Goal: Task Accomplishment & Management: Use online tool/utility

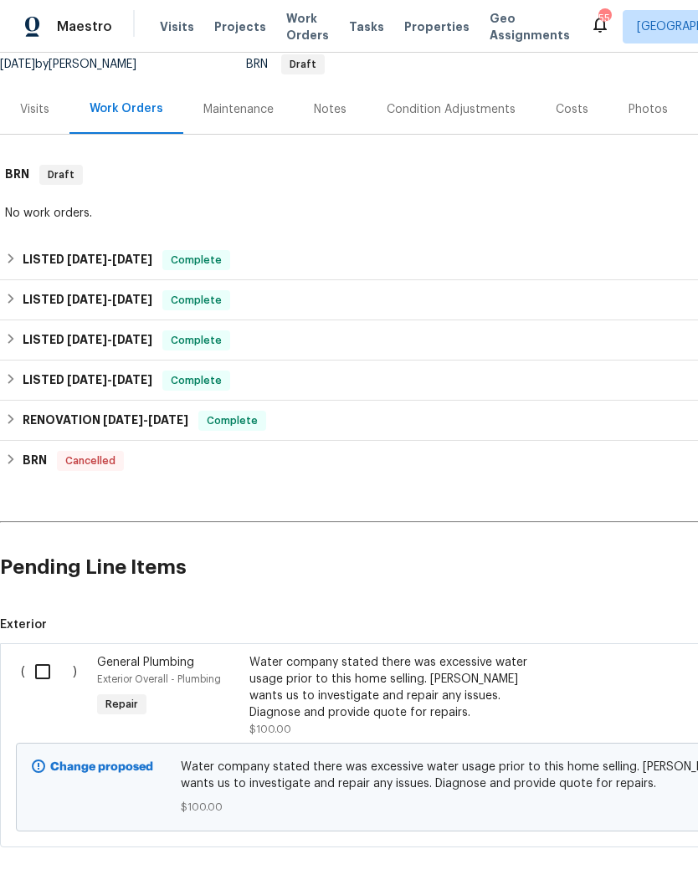
scroll to position [168, 0]
click at [41, 667] on input "checkbox" at bounding box center [49, 672] width 48 height 35
checkbox input "true"
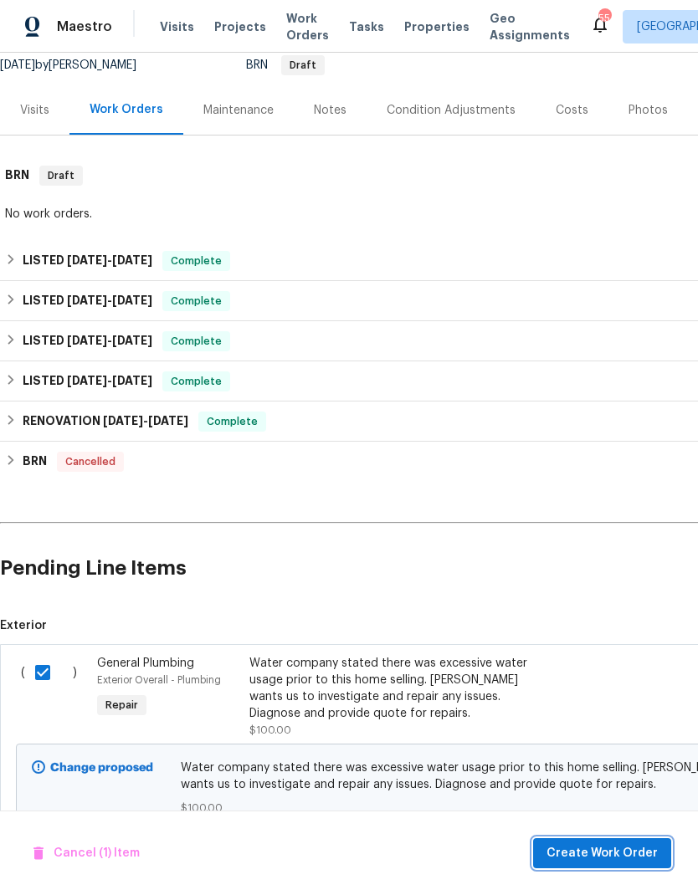
click at [622, 854] on span "Create Work Order" at bounding box center [601, 854] width 111 height 21
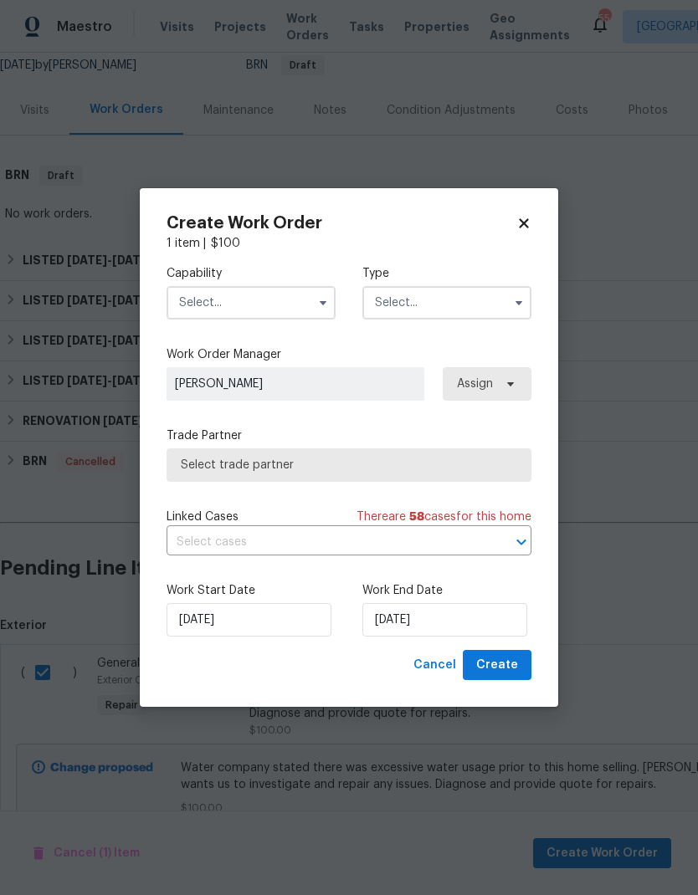
click at [264, 302] on input "text" at bounding box center [251, 302] width 169 height 33
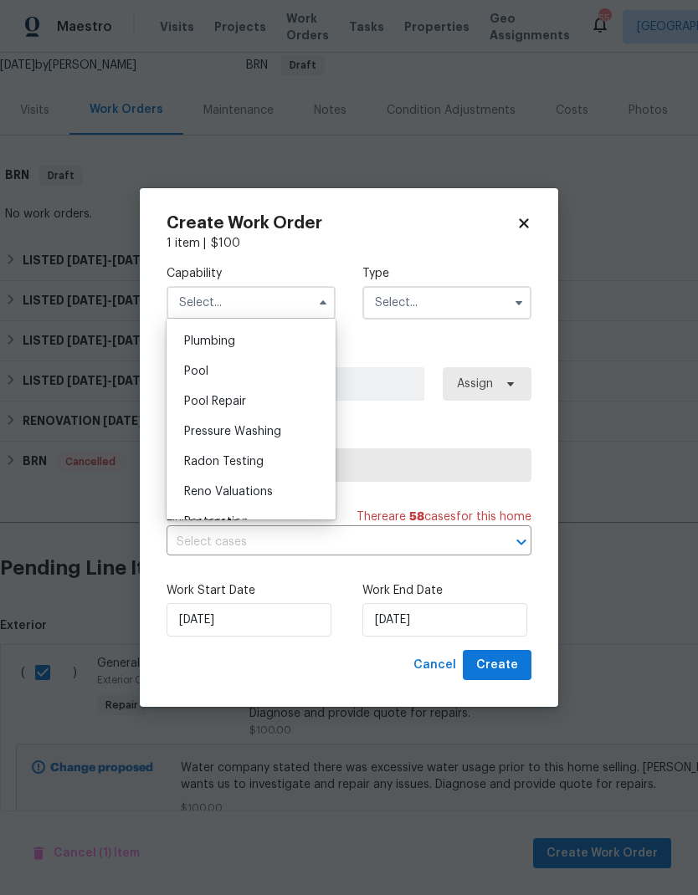
scroll to position [1481, 0]
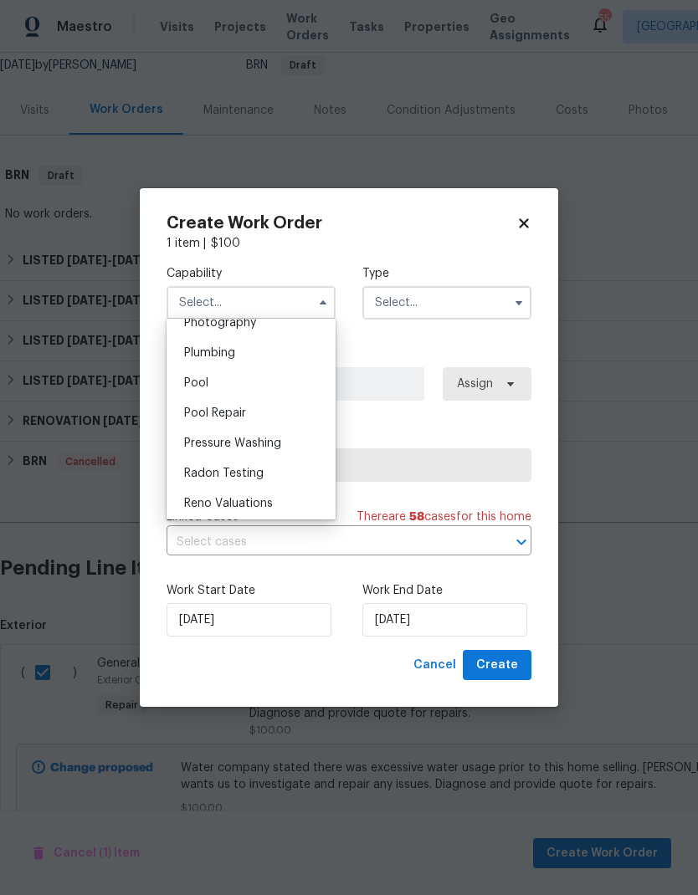
click at [264, 349] on div "Plumbing" at bounding box center [251, 353] width 161 height 30
type input "Plumbing"
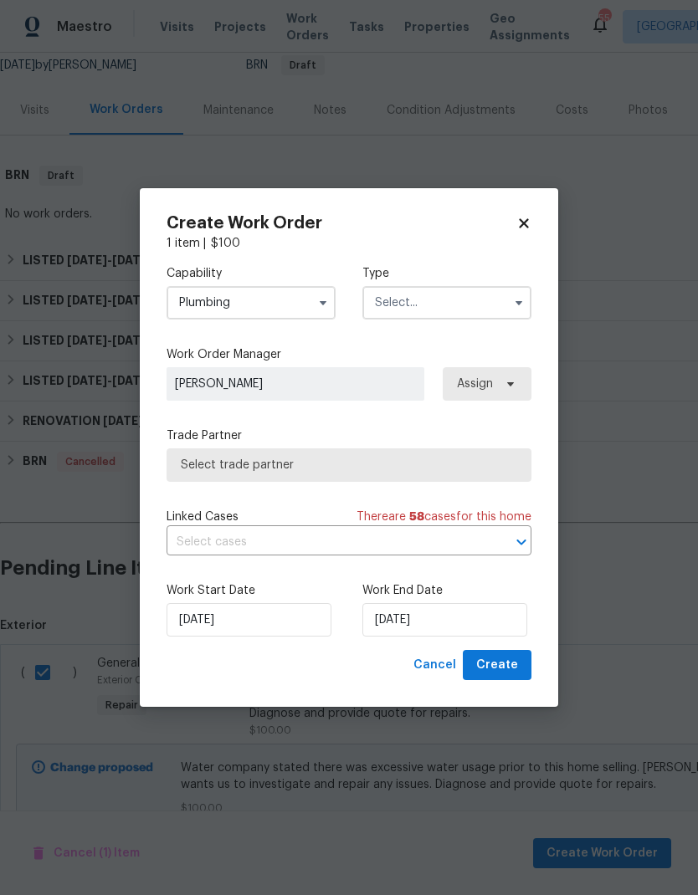
click at [434, 305] on input "text" at bounding box center [446, 302] width 169 height 33
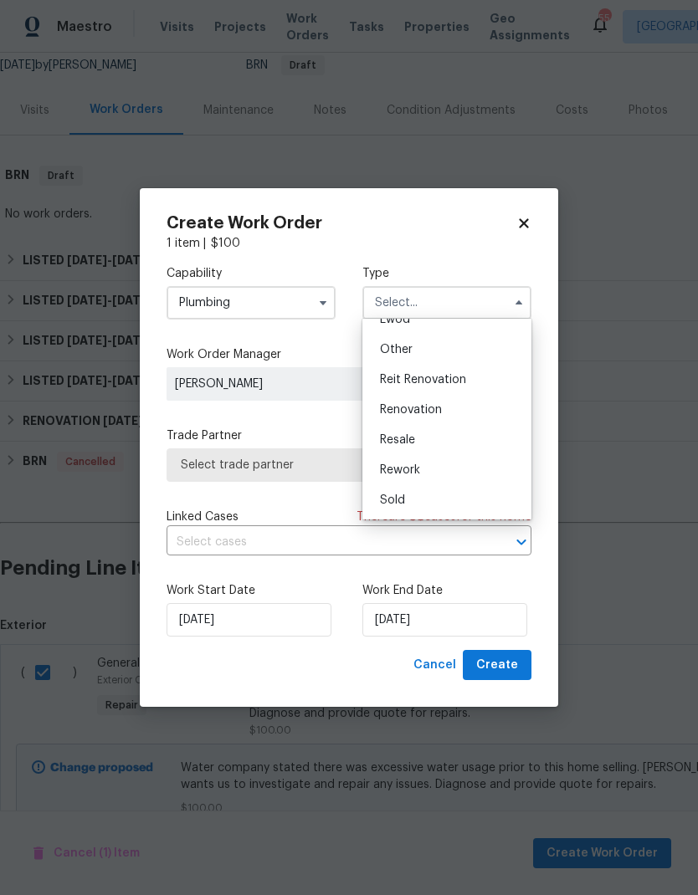
scroll to position [199, 0]
click at [392, 486] on div "Sold" at bounding box center [447, 500] width 161 height 30
type input "Sold"
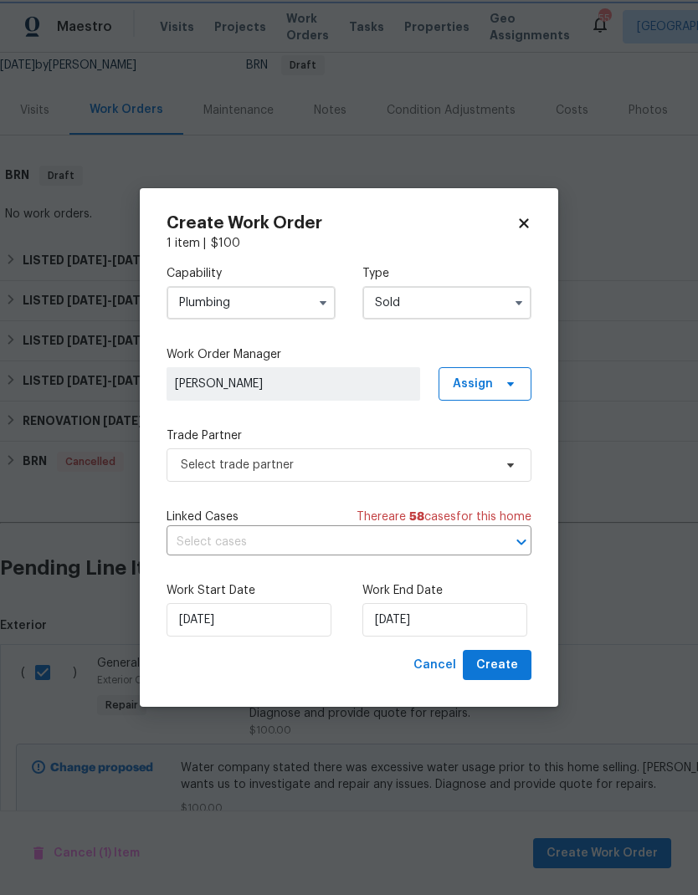
scroll to position [0, 0]
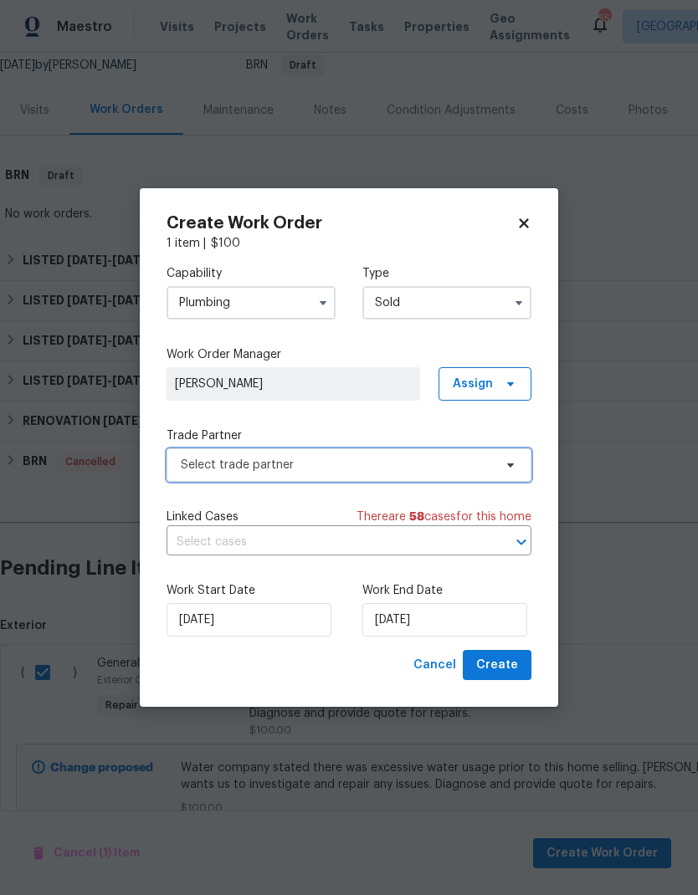
click at [426, 459] on span "Select trade partner" at bounding box center [337, 465] width 312 height 17
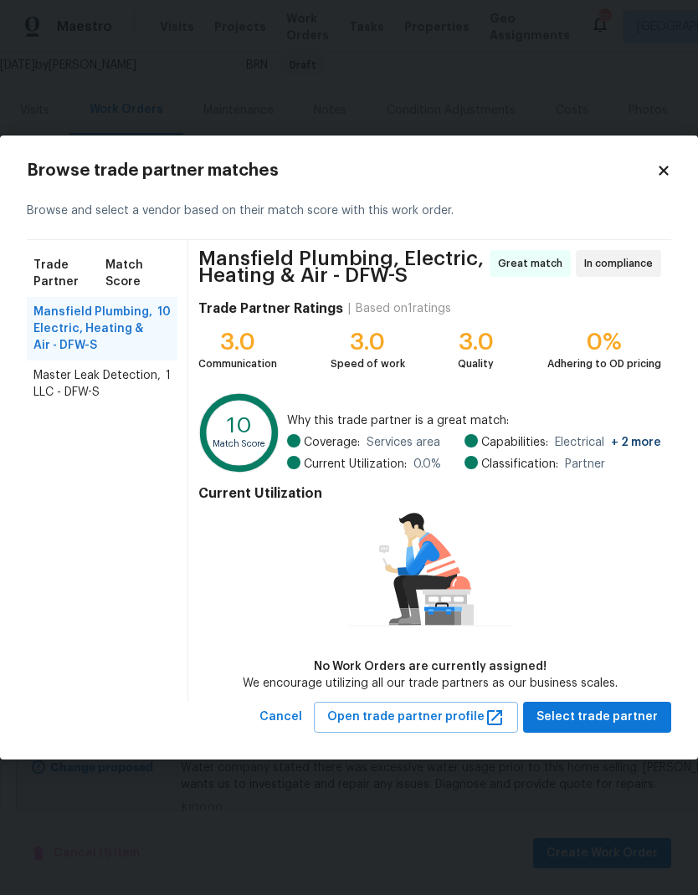
click at [73, 373] on span "Master Leak Detection, LLC - DFW-S" at bounding box center [99, 383] width 132 height 33
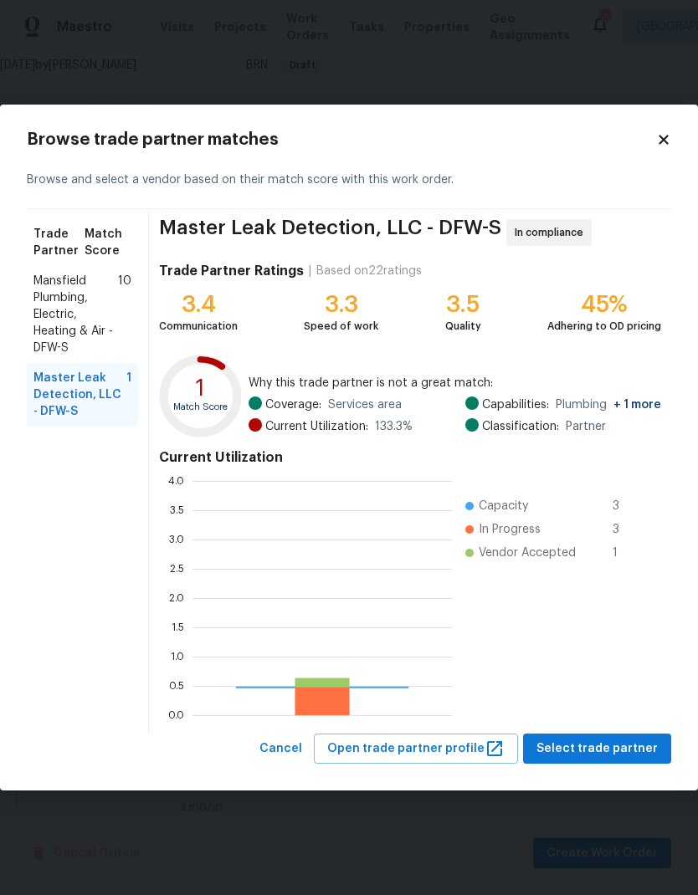
scroll to position [234, 259]
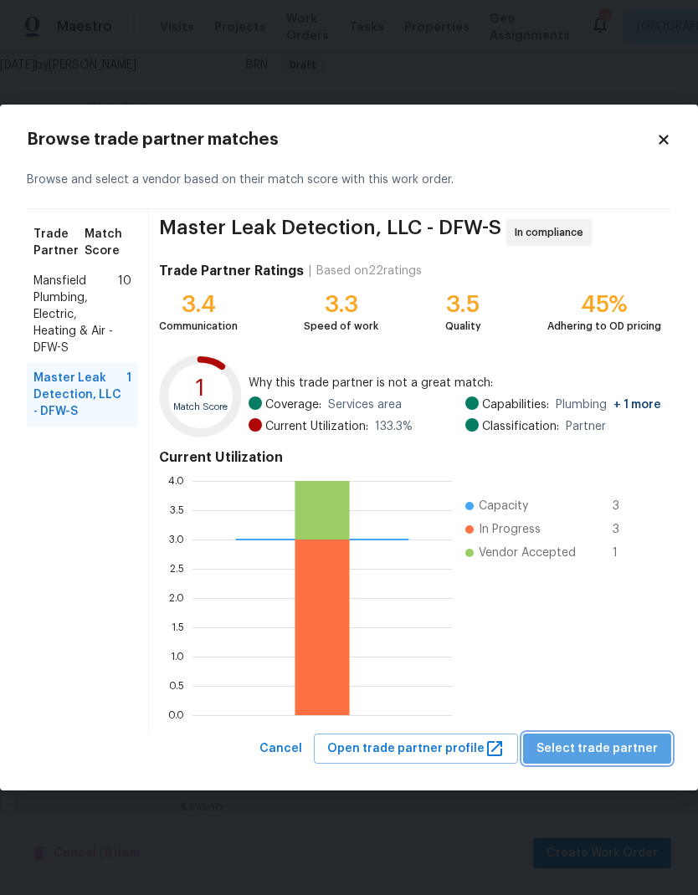
click at [631, 752] on span "Select trade partner" at bounding box center [596, 749] width 121 height 21
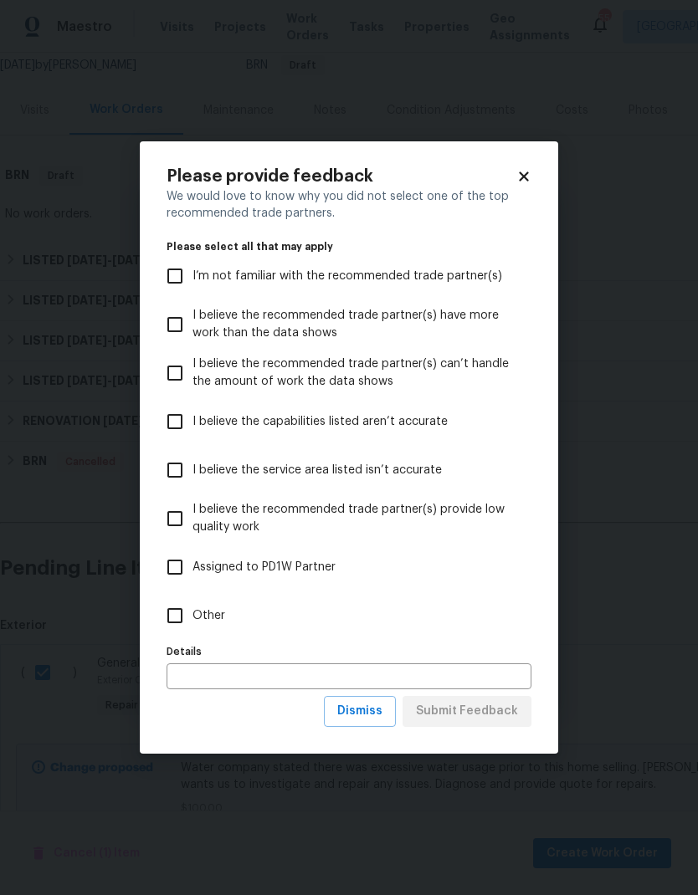
click at [174, 625] on input "Other" at bounding box center [174, 615] width 35 height 35
checkbox input "true"
click at [485, 715] on span "Submit Feedback" at bounding box center [467, 711] width 102 height 21
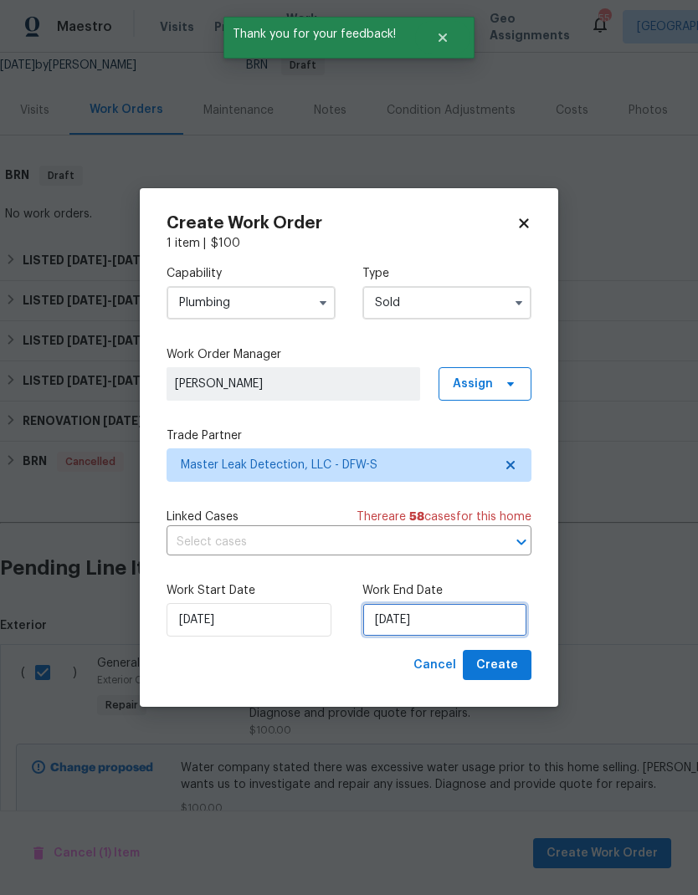
click at [453, 618] on input "[DATE]" at bounding box center [444, 619] width 165 height 33
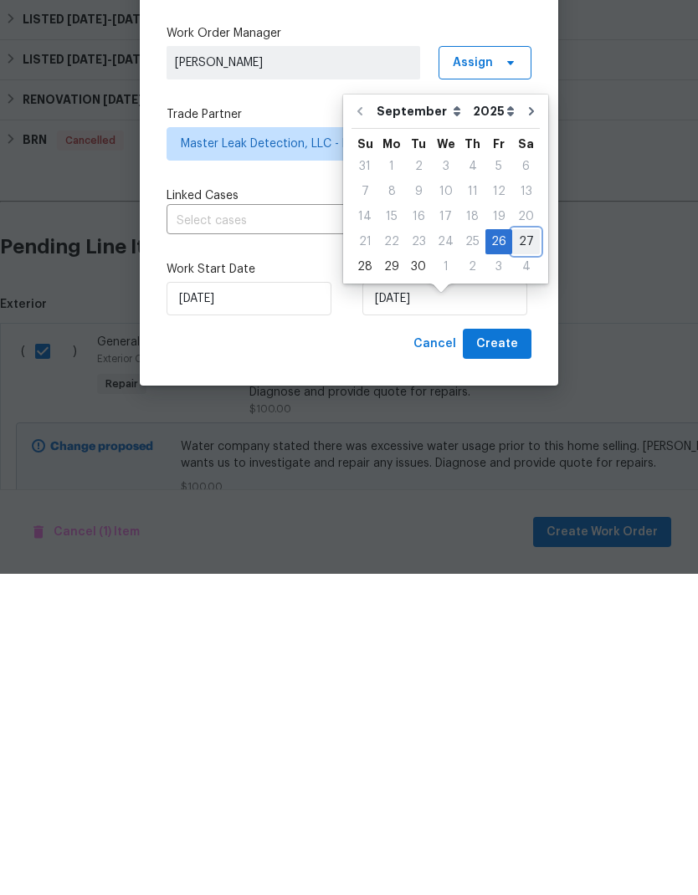
click at [521, 551] on div "27" at bounding box center [526, 562] width 28 height 23
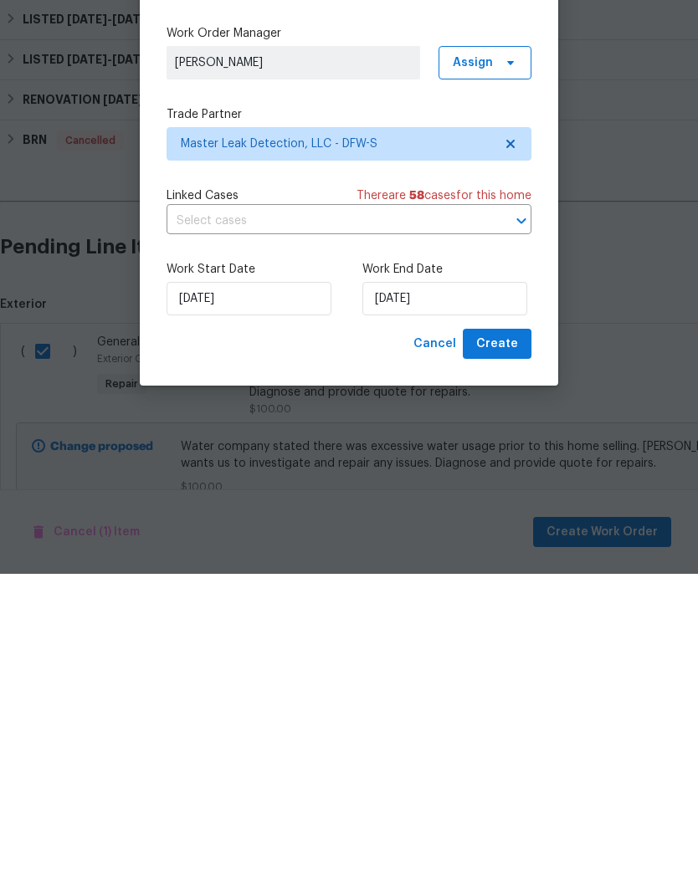
type input "[DATE]"
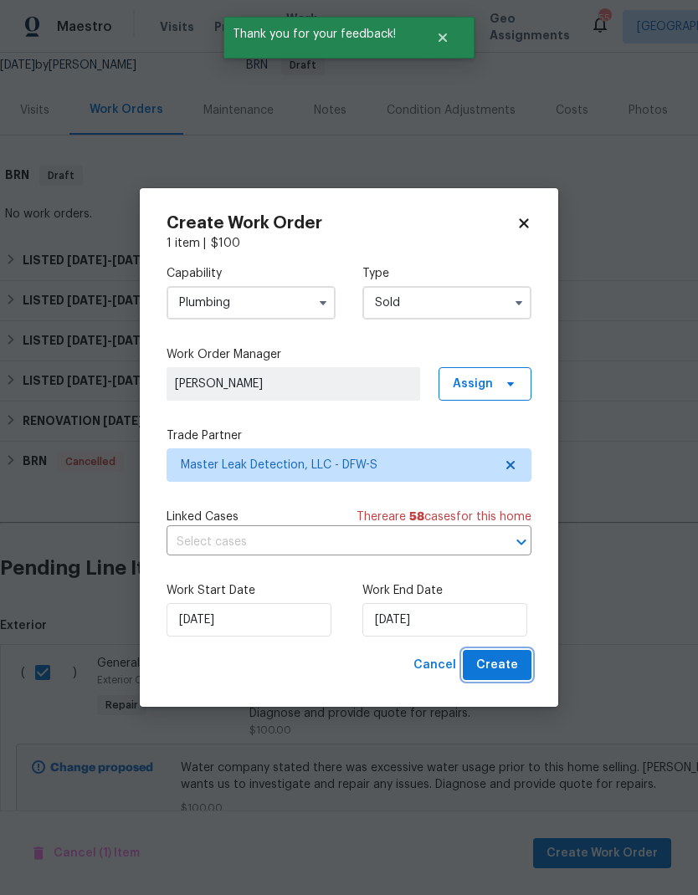
click at [510, 674] on span "Create" at bounding box center [497, 665] width 42 height 21
checkbox input "false"
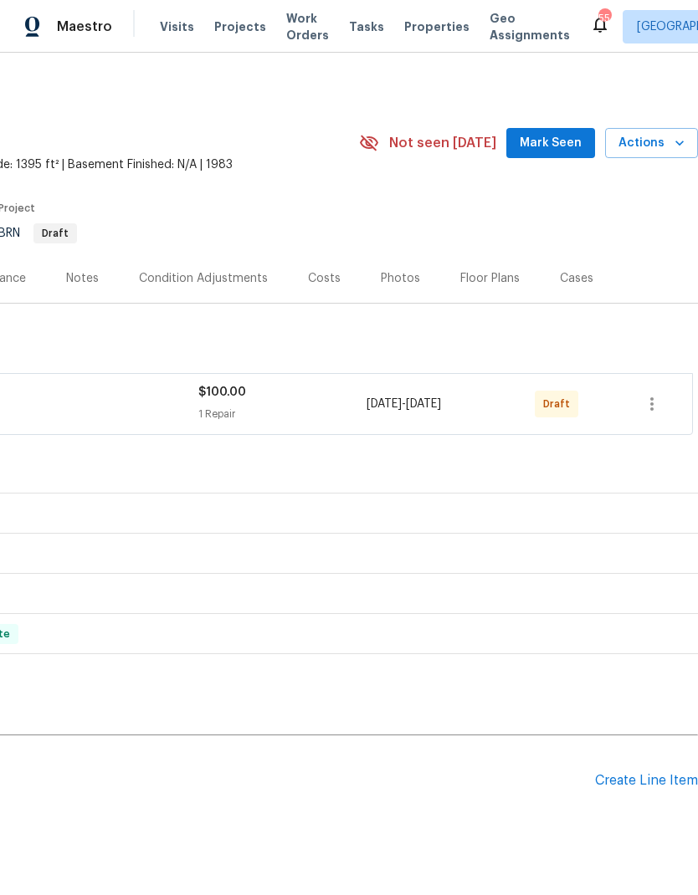
scroll to position [0, 248]
click at [653, 394] on icon "button" at bounding box center [652, 404] width 20 height 20
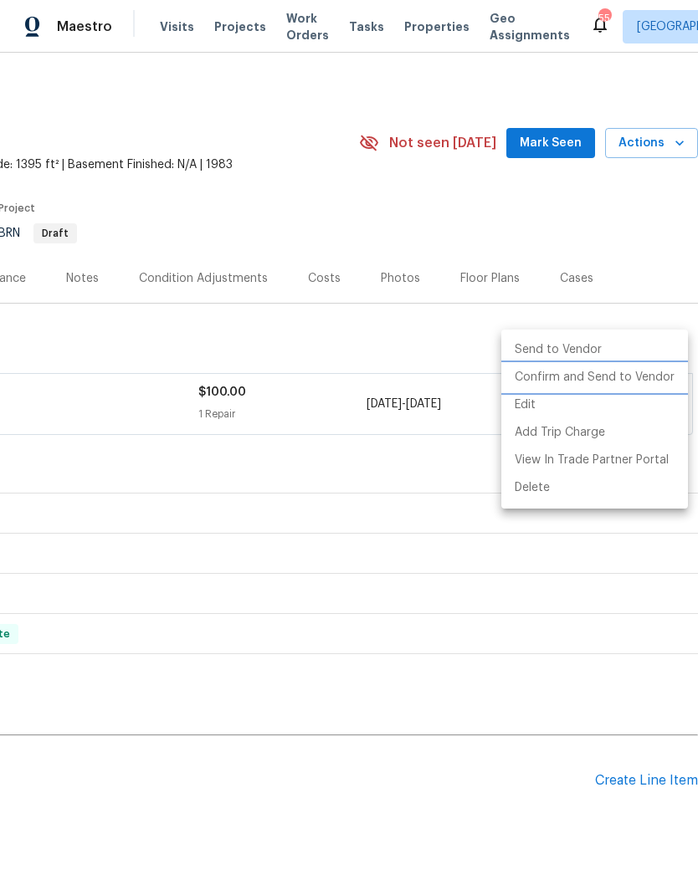
click at [629, 388] on li "Confirm and Send to Vendor" at bounding box center [594, 378] width 187 height 28
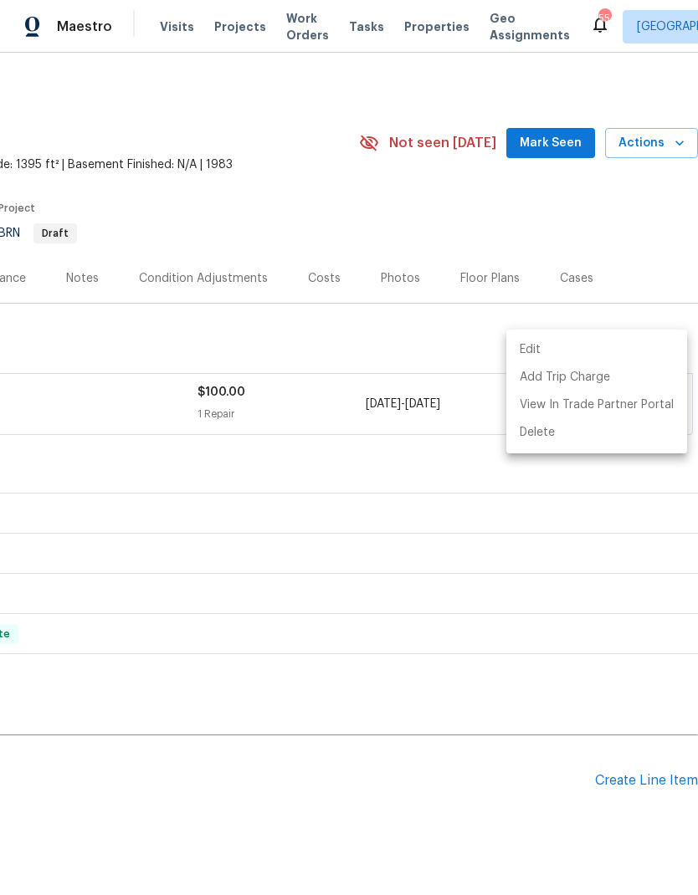
click at [348, 271] on div at bounding box center [349, 447] width 698 height 895
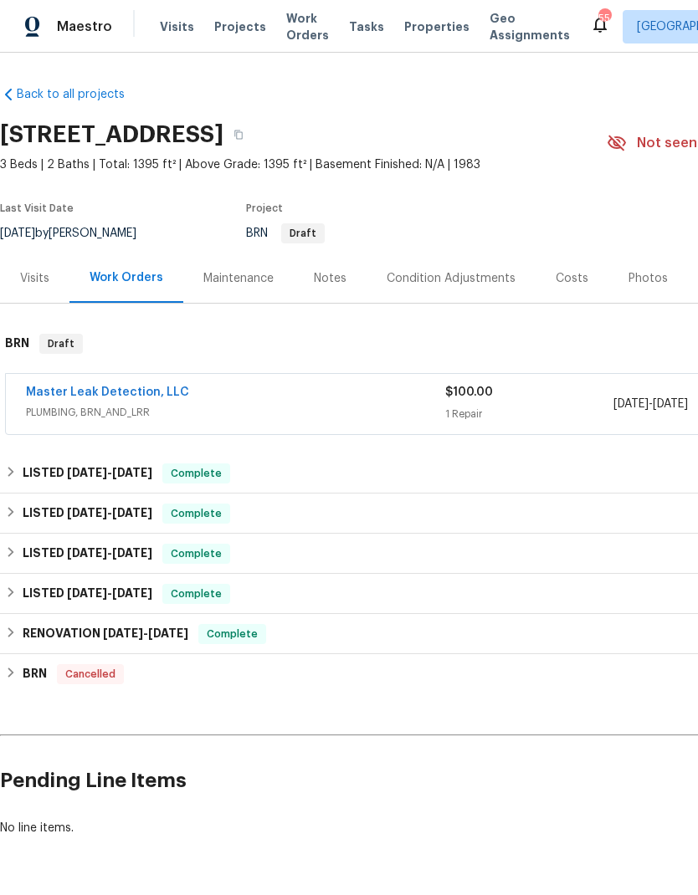
scroll to position [0, 0]
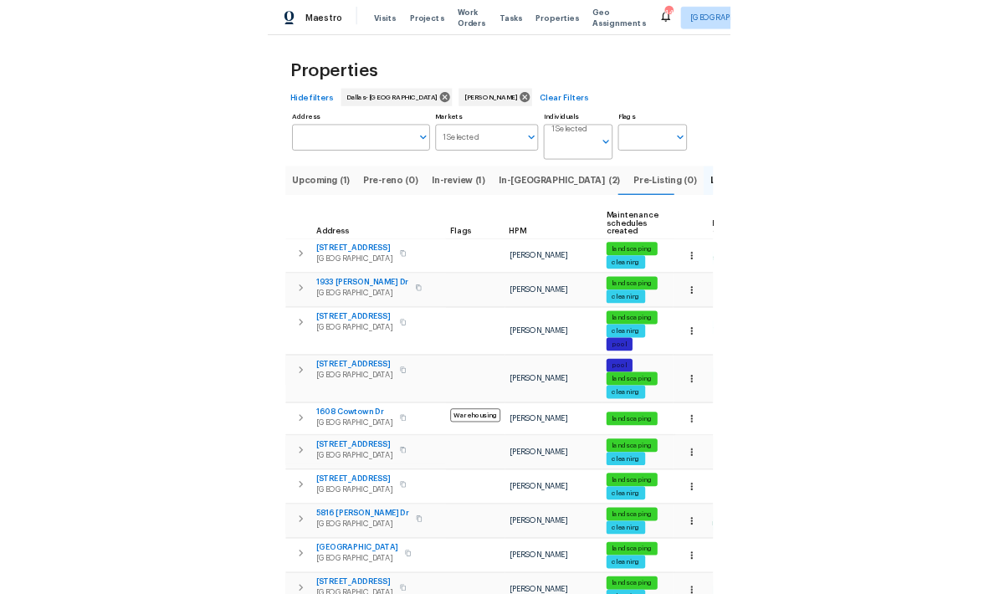
scroll to position [0, 115]
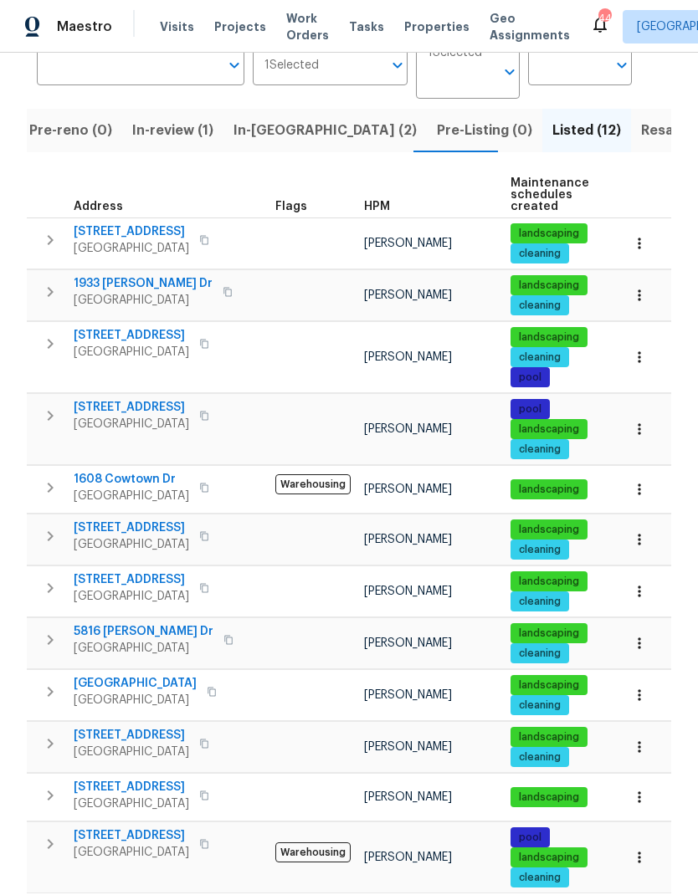
click at [54, 344] on icon "button" at bounding box center [50, 344] width 20 height 20
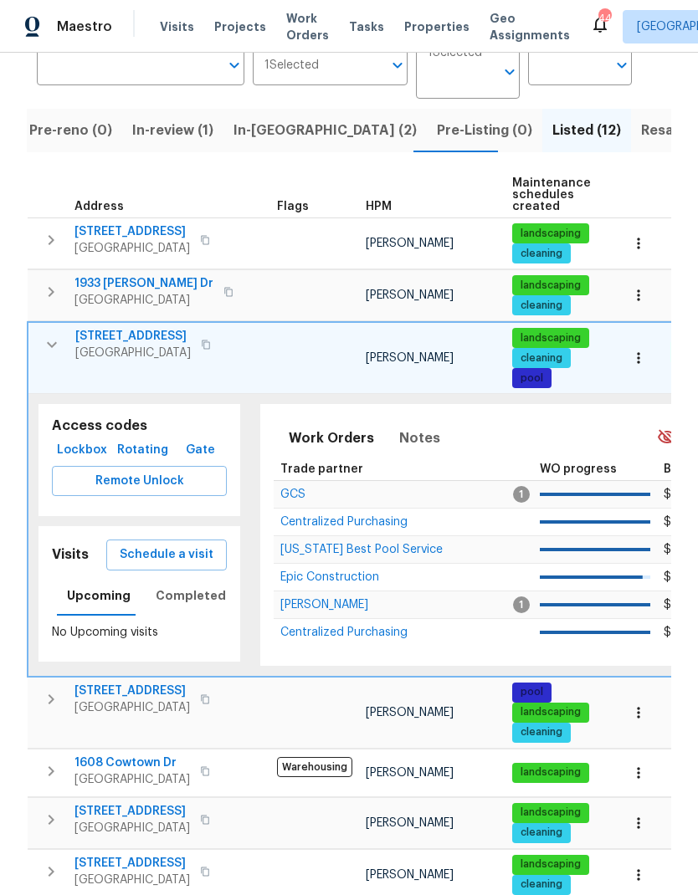
click at [91, 444] on span "Lockbox" at bounding box center [82, 450] width 47 height 21
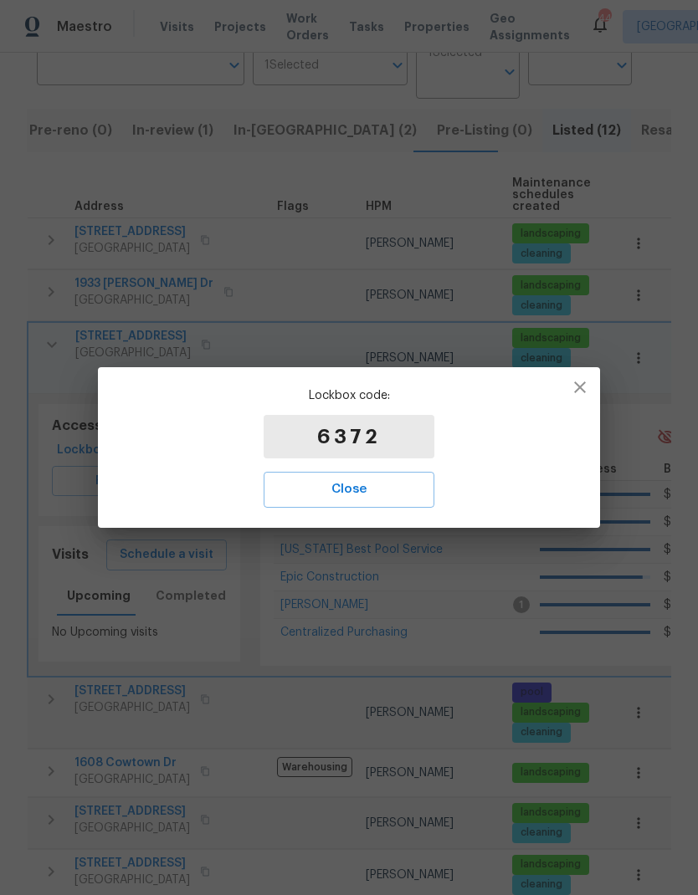
scroll to position [0, 0]
click at [383, 494] on span "Close" at bounding box center [349, 490] width 134 height 22
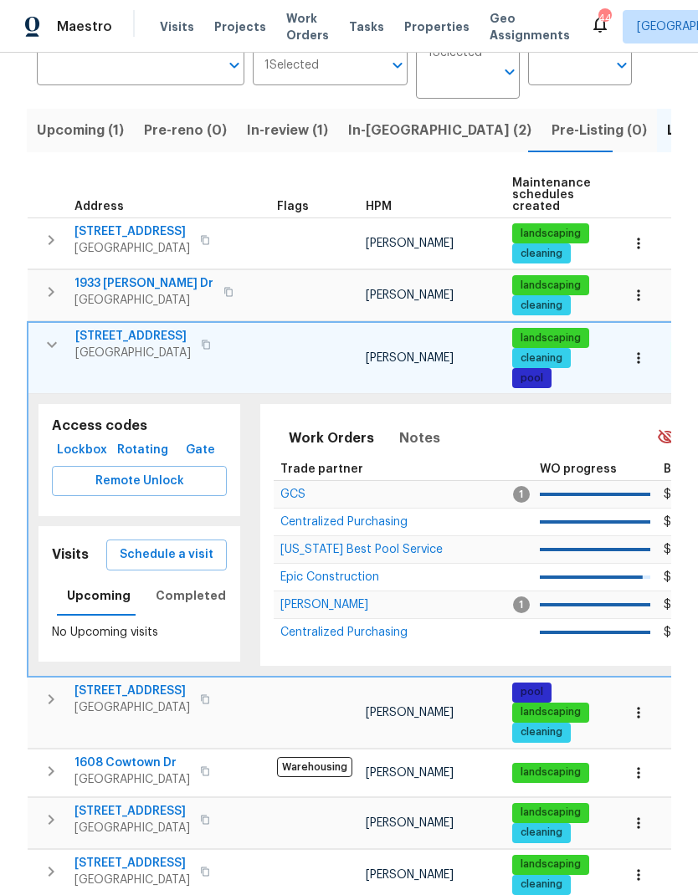
click at [386, 138] on span "In-reno (2)" at bounding box center [439, 130] width 183 height 23
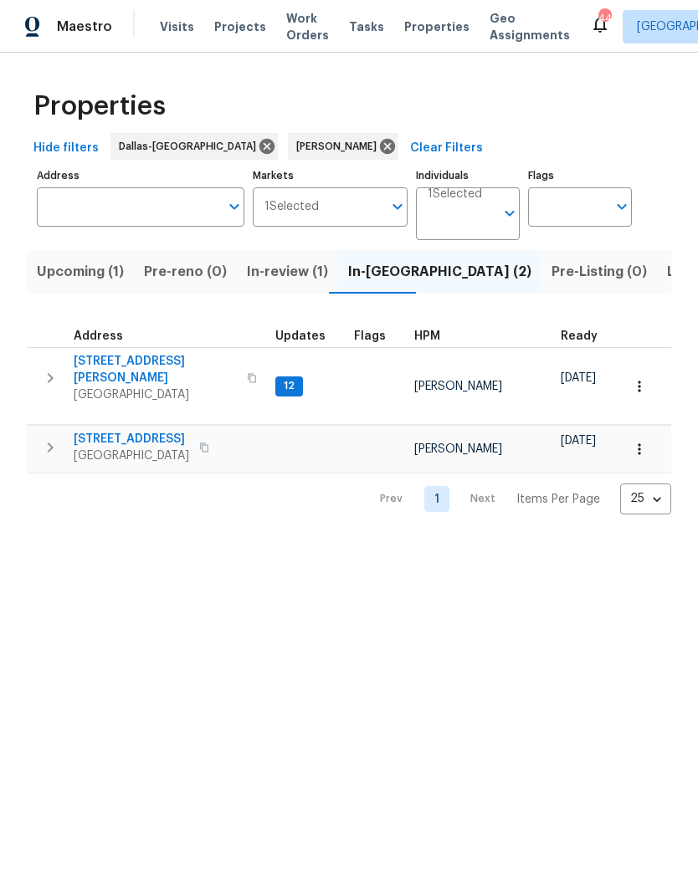
click at [115, 362] on span "[STREET_ADDRESS][PERSON_NAME]" at bounding box center [155, 369] width 163 height 33
click at [644, 381] on icon "button" at bounding box center [639, 386] width 17 height 17
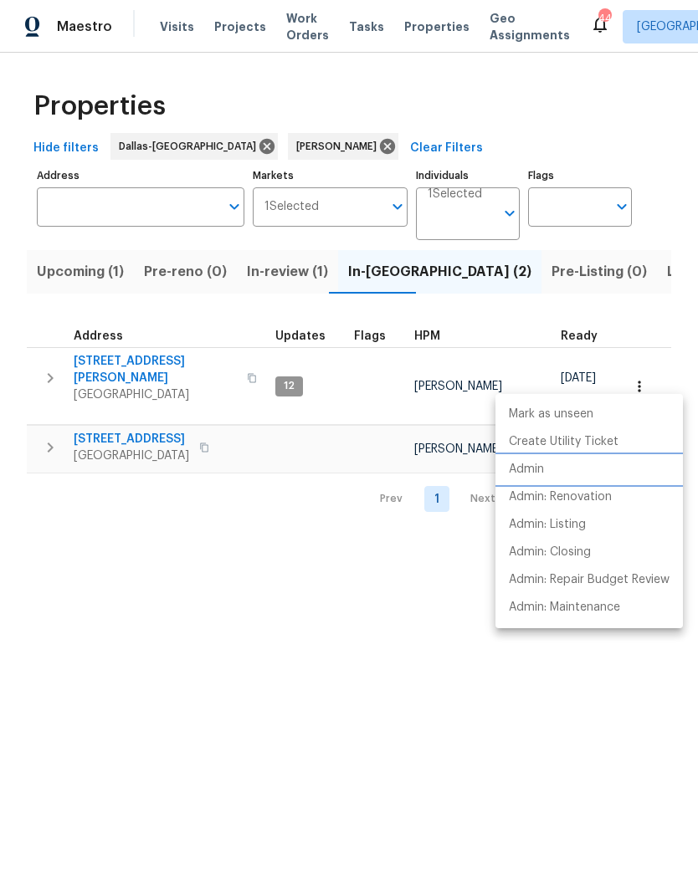
click at [544, 474] on p "Admin" at bounding box center [526, 470] width 35 height 18
click at [453, 613] on div at bounding box center [349, 447] width 698 height 895
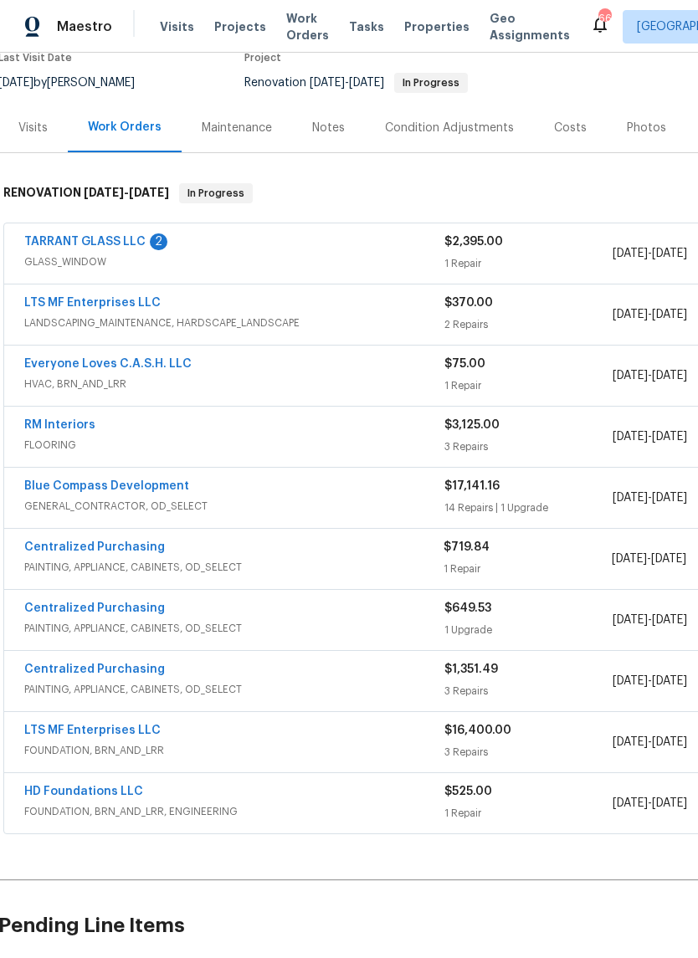
scroll to position [167, 2]
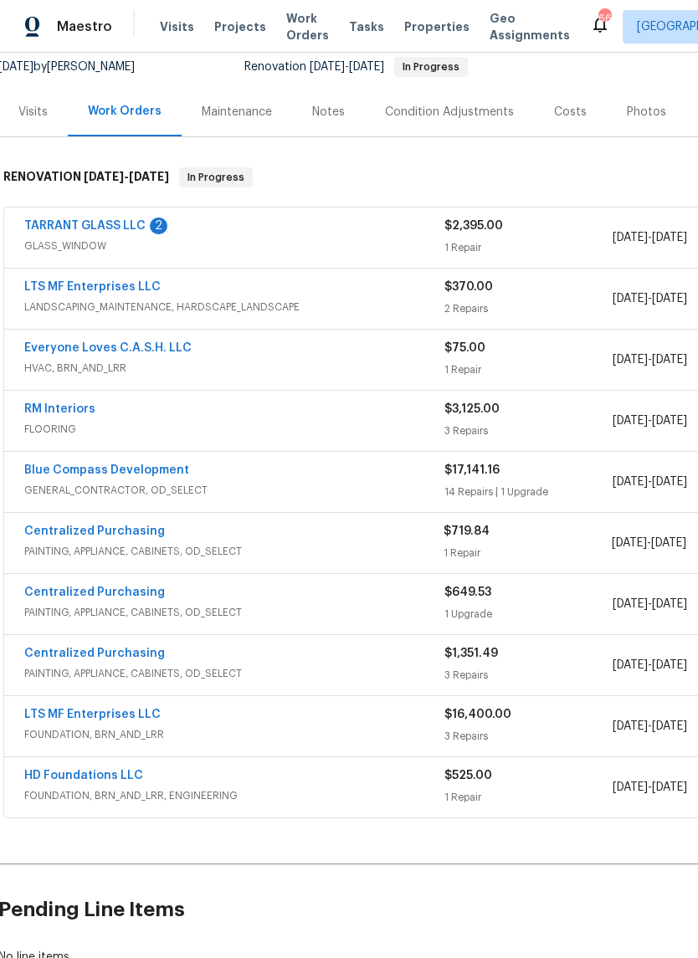
click at [144, 351] on link "Everyone Loves C.A.S.H. LLC" at bounding box center [107, 348] width 167 height 12
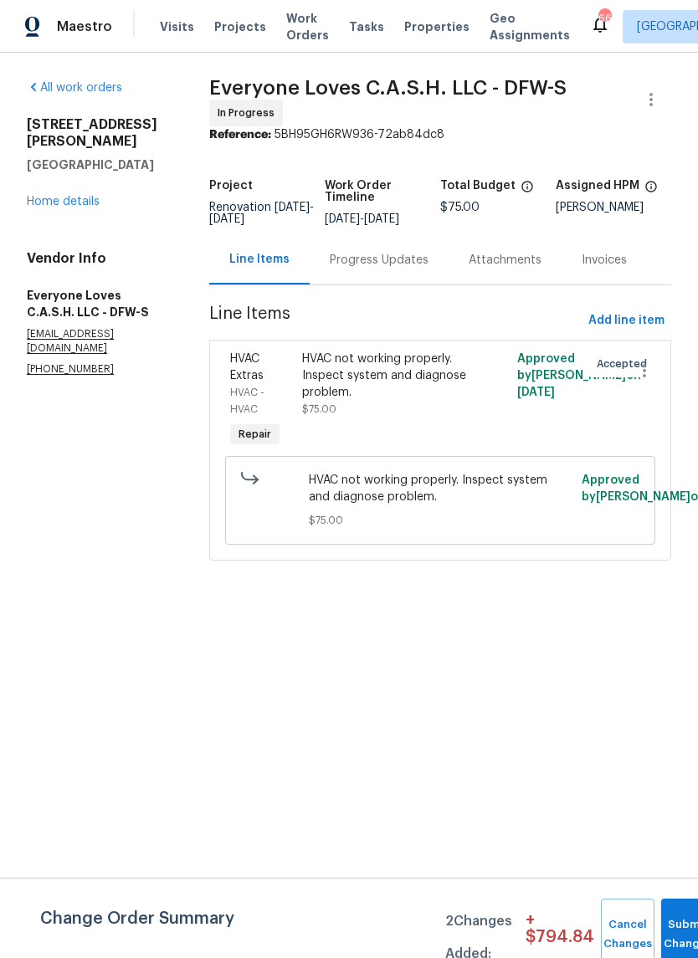
click at [505, 369] on div at bounding box center [494, 401] width 36 height 110
click at [391, 386] on div "HVAC not working properly. Inspect system and diagnose problem." at bounding box center [386, 376] width 169 height 50
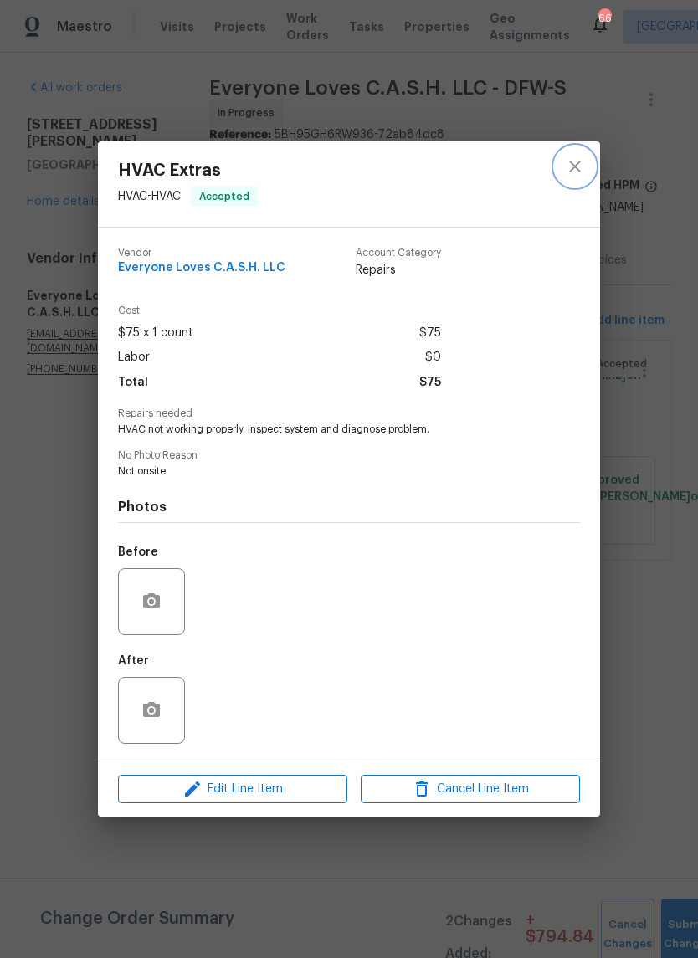
click at [580, 167] on icon "close" at bounding box center [575, 166] width 20 height 20
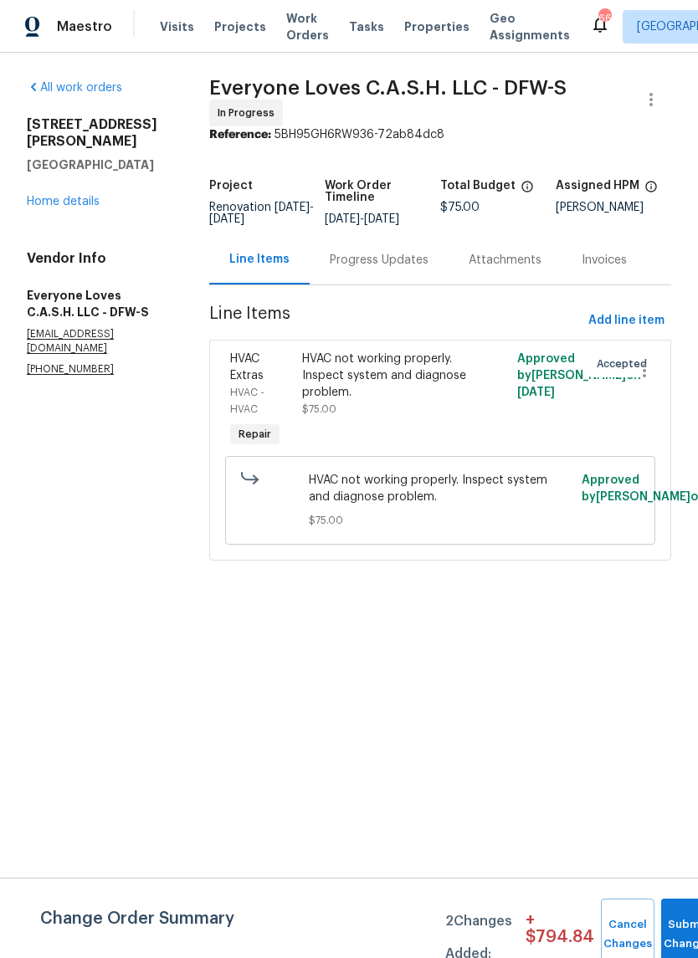
click at [74, 196] on link "Home details" at bounding box center [63, 202] width 73 height 12
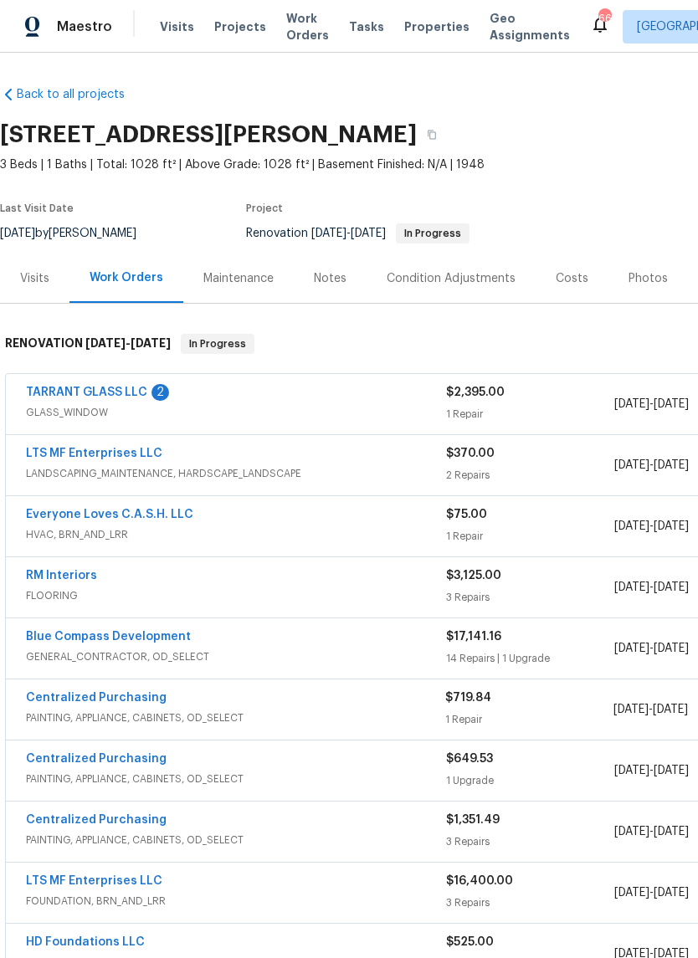
click at [124, 388] on link "TARRANT GLASS LLC" at bounding box center [86, 393] width 121 height 12
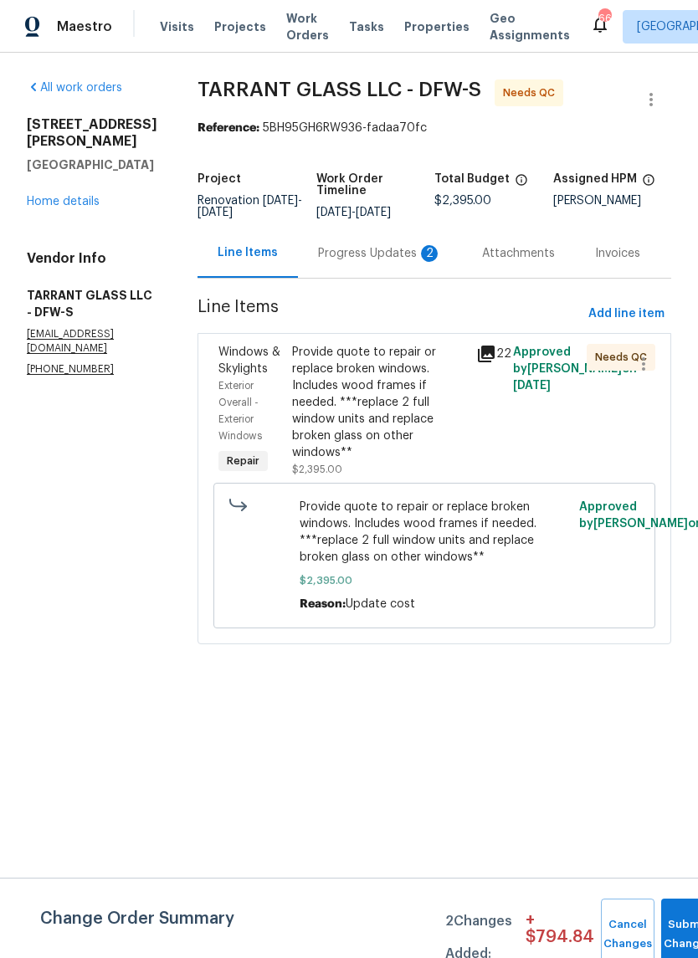
click at [367, 247] on div "Progress Updates 2" at bounding box center [380, 253] width 124 height 17
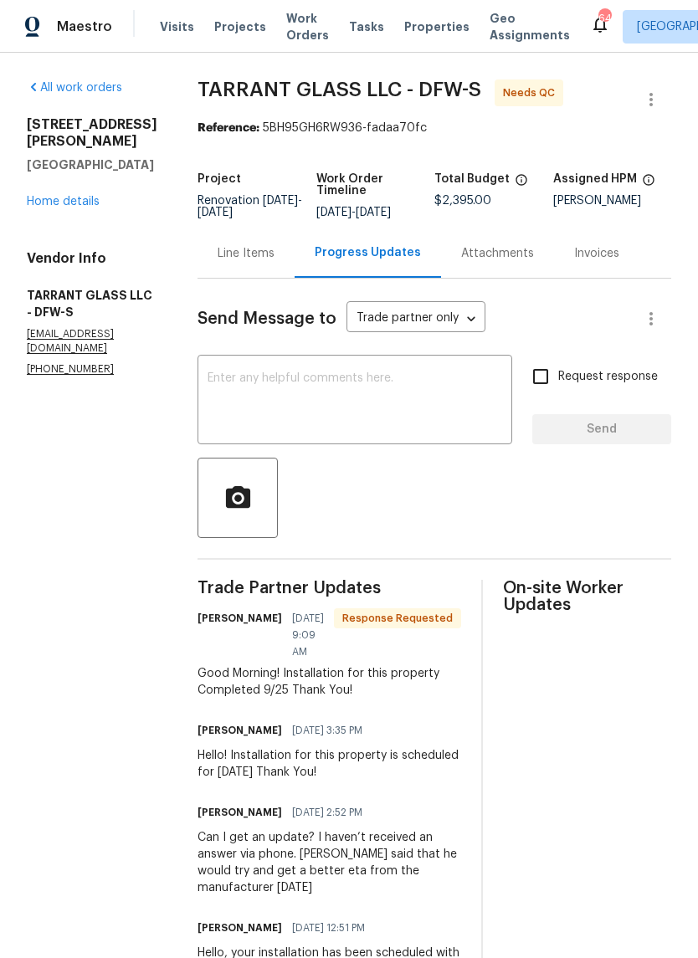
click at [244, 254] on div "Line Items" at bounding box center [246, 253] width 57 height 17
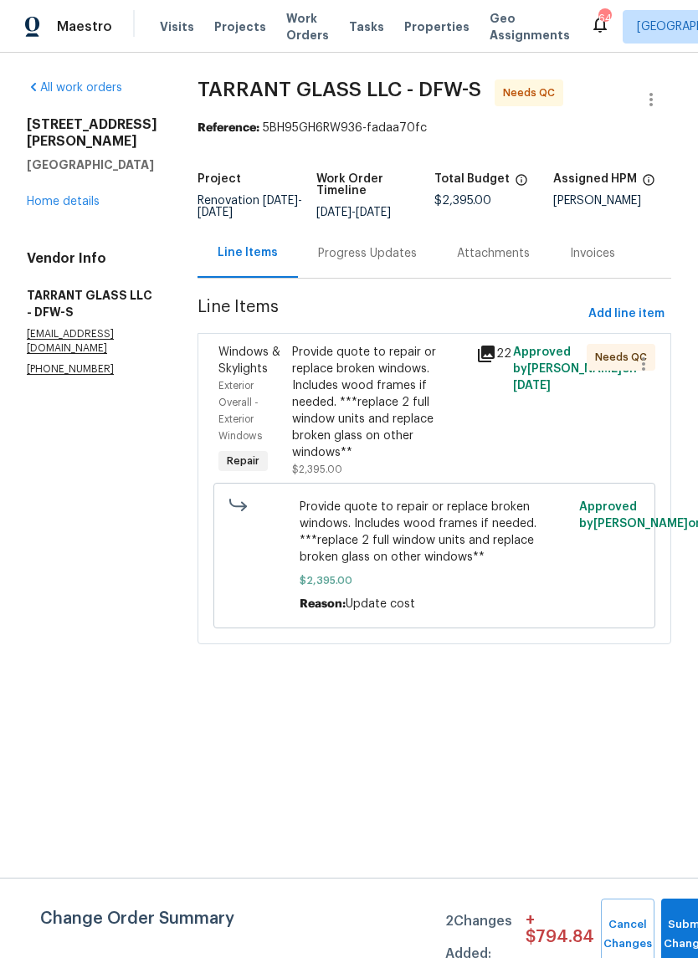
click at [387, 400] on div "Provide quote to repair or replace broken windows. Includes wood frames if need…" at bounding box center [379, 402] width 174 height 117
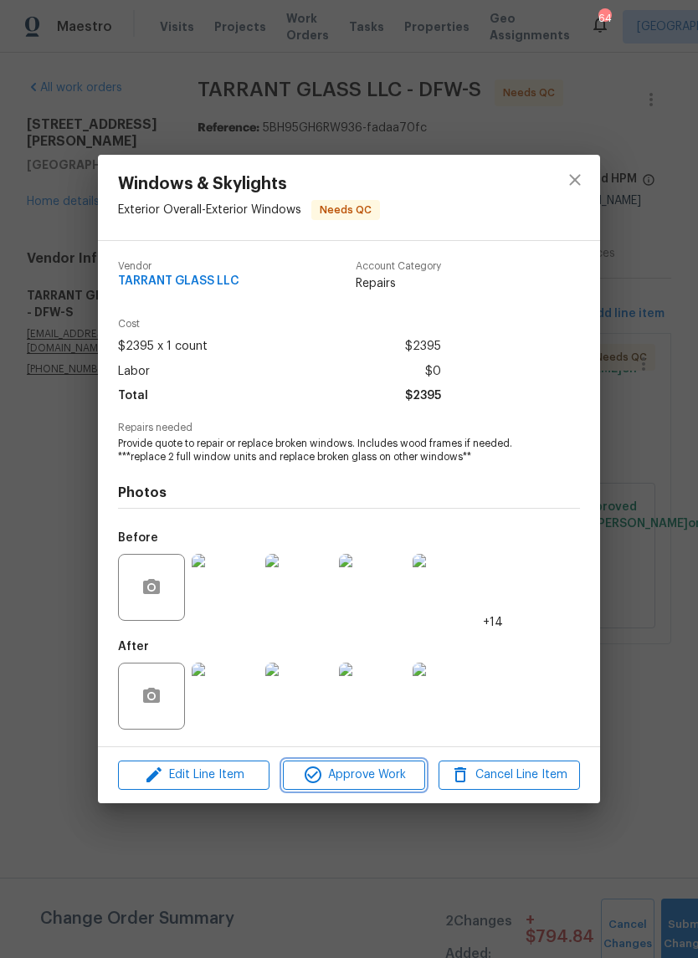
click at [388, 776] on span "Approve Work" at bounding box center [353, 775] width 131 height 21
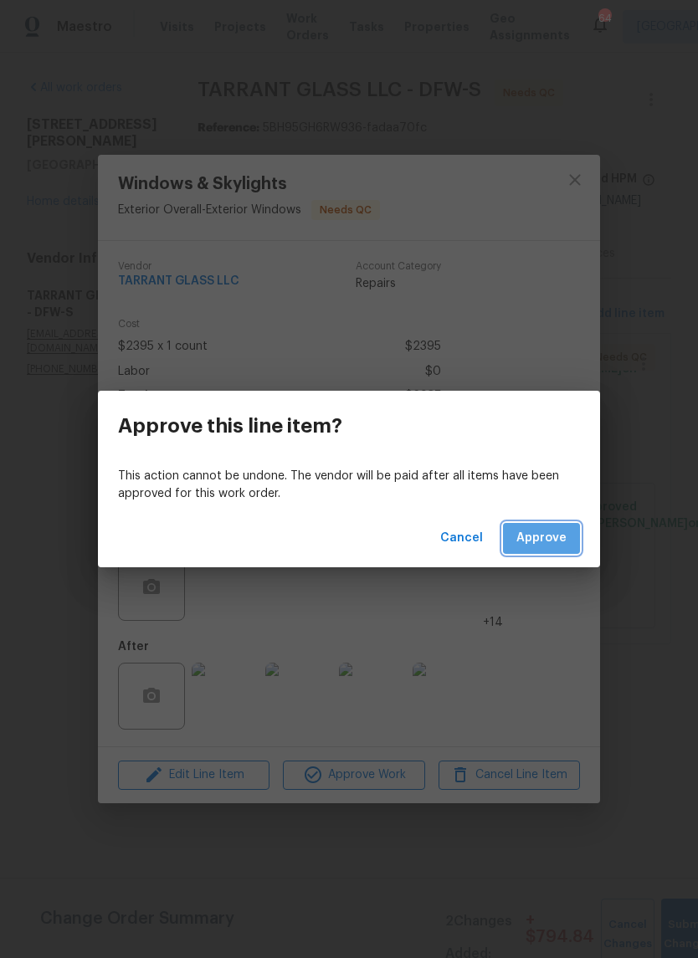
click at [555, 538] on span "Approve" at bounding box center [541, 538] width 50 height 21
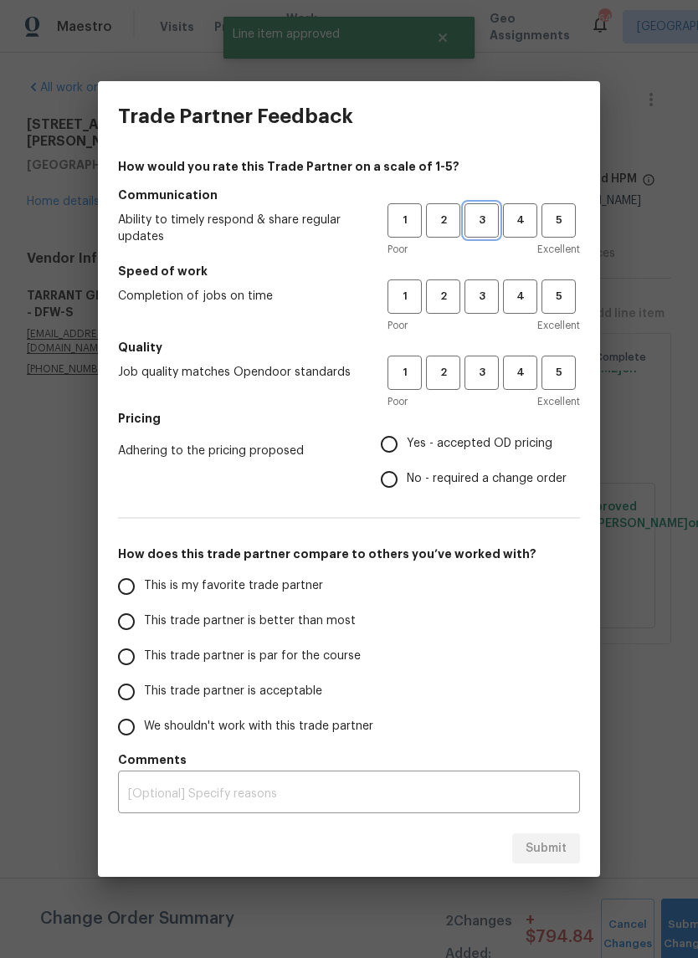
click at [480, 215] on span "3" at bounding box center [481, 220] width 31 height 19
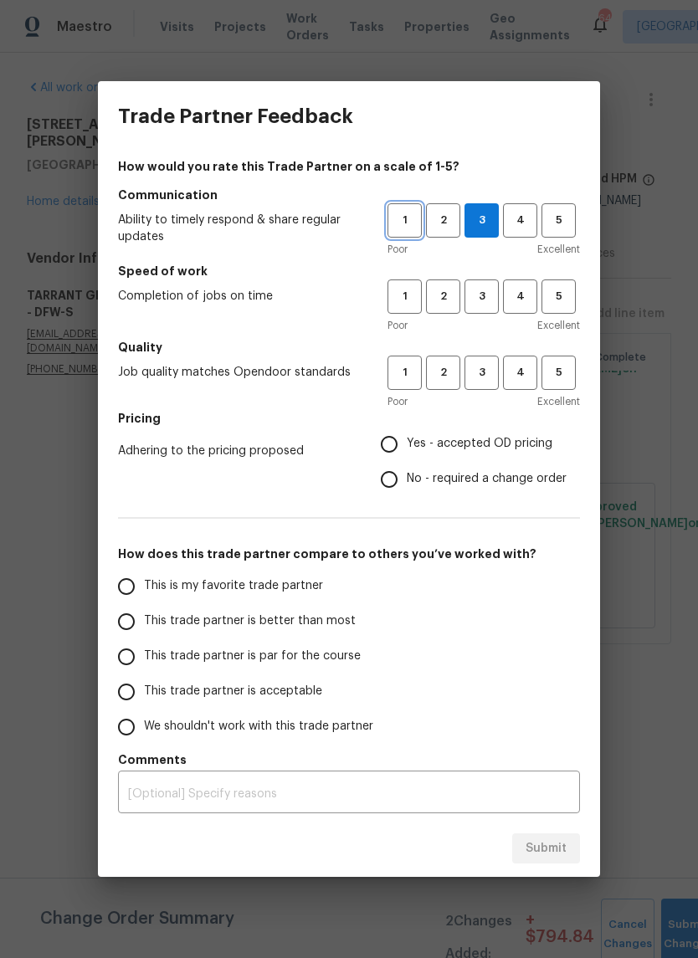
click at [414, 221] on span "1" at bounding box center [404, 220] width 31 height 19
click at [489, 293] on span "3" at bounding box center [481, 296] width 31 height 19
click at [488, 373] on span "3" at bounding box center [481, 372] width 31 height 19
click at [396, 481] on input "No - required a change order" at bounding box center [389, 479] width 35 height 35
radio input "true"
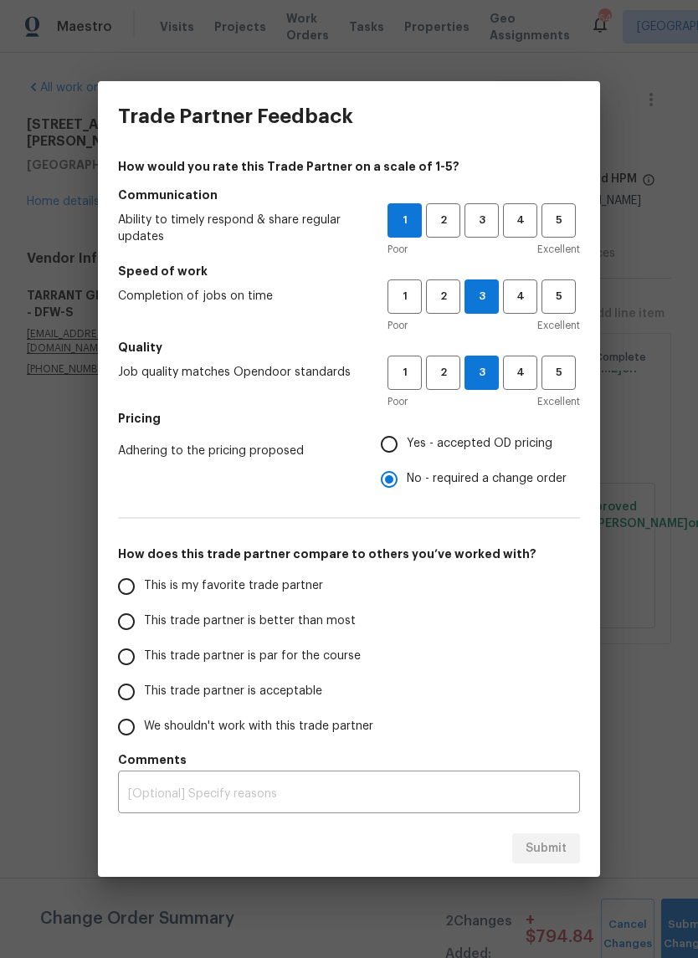
click at [136, 658] on input "This trade partner is par for the course" at bounding box center [126, 656] width 35 height 35
click at [578, 847] on button "Submit" at bounding box center [546, 848] width 68 height 31
radio input "true"
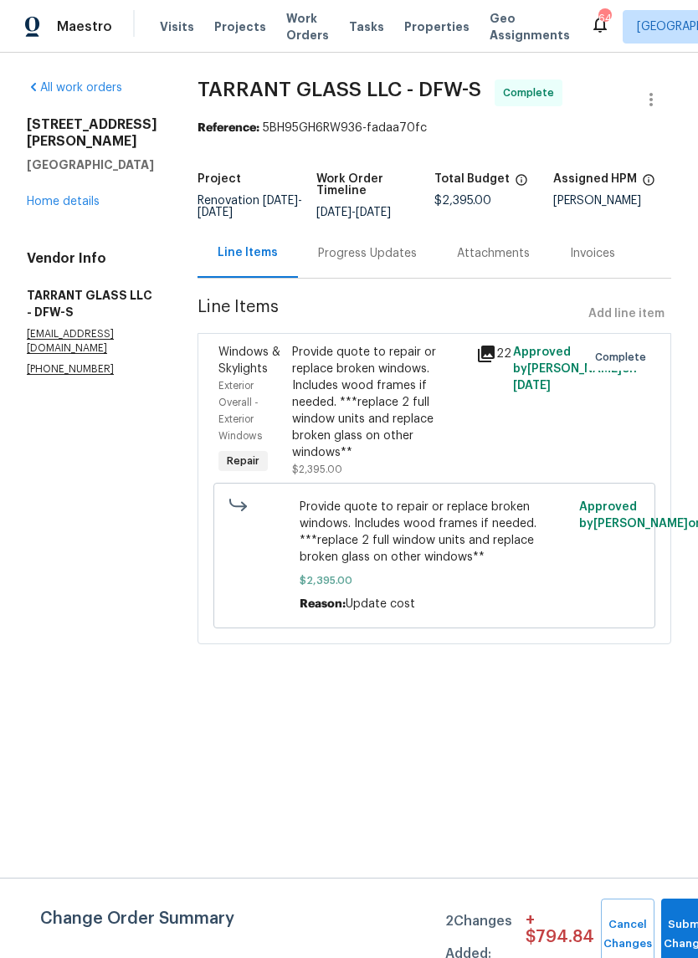
click at [88, 196] on link "Home details" at bounding box center [63, 202] width 73 height 12
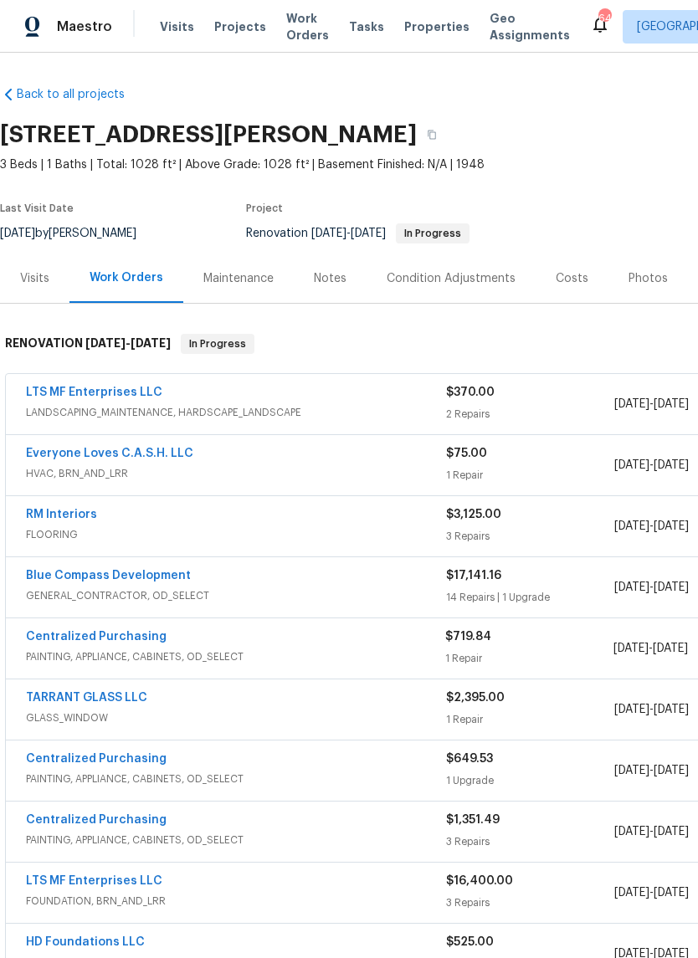
click at [156, 451] on link "Everyone Loves C.A.S.H. LLC" at bounding box center [109, 454] width 167 height 12
